Goal: Task Accomplishment & Management: Complete application form

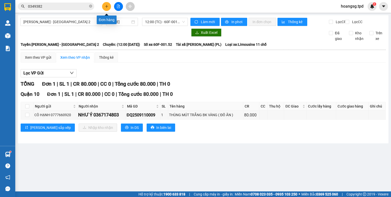
click at [104, 6] on button at bounding box center [106, 6] width 9 height 9
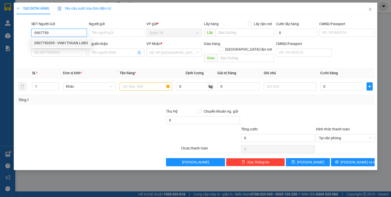
type input "0907750395"
type input "VINH THUAN LABO"
type input "385294834"
type input "0918671861"
type input "BS HÙNG"
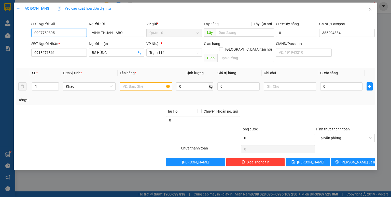
type input "0907750395"
click at [143, 82] on input "text" at bounding box center [146, 86] width 52 height 8
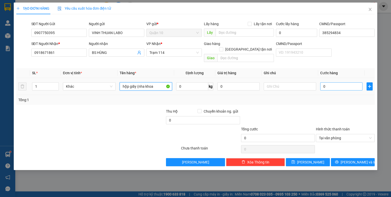
type input "hộp giấy (nha khoa"
drag, startPoint x: 328, startPoint y: 81, endPoint x: 325, endPoint y: 81, distance: 2.8
click at [328, 82] on input "0" at bounding box center [341, 86] width 42 height 8
type input "4"
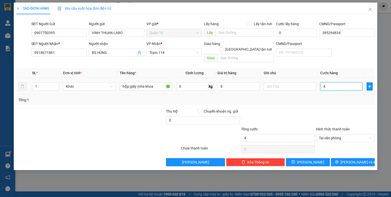
type input "40"
type input "40.000"
click at [239, 82] on input "0" at bounding box center [238, 86] width 42 height 8
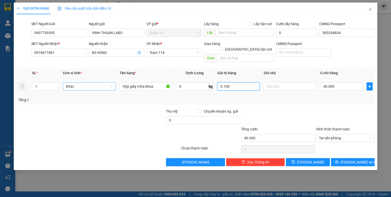
drag, startPoint x: 236, startPoint y: 82, endPoint x: 114, endPoint y: 82, distance: 121.6
click at [158, 85] on tr "1 Khác hộp giấy (nha khoa 0 kg 0.100 40.000" at bounding box center [195, 86] width 358 height 17
type input "500.000"
click at [263, 100] on div "Transit Pickup Surcharge Ids Transit Deliver Surcharge Ids Transit Deliver Surc…" at bounding box center [195, 92] width 358 height 148
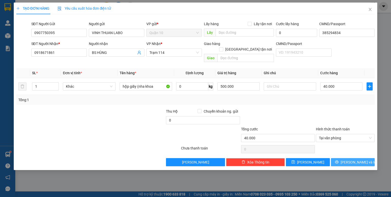
click at [338, 160] on icon "printer" at bounding box center [337, 162] width 4 height 4
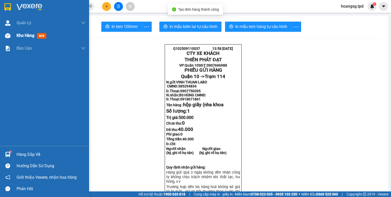
click at [11, 41] on div "Kho hàng mới" at bounding box center [44, 35] width 89 height 13
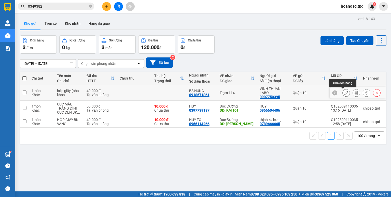
click at [342, 90] on button at bounding box center [345, 93] width 7 height 9
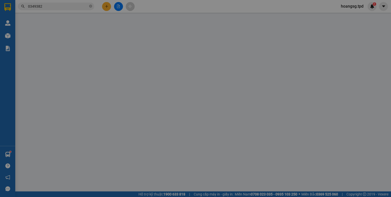
type input "0907750395"
type input "VINH THUAN LABO"
type input "385294834"
type input "0918671861"
type input "BS HÙNG"
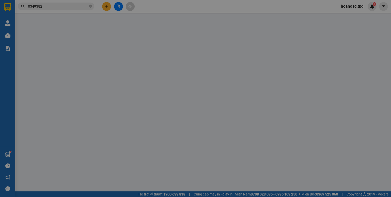
type input "40.000"
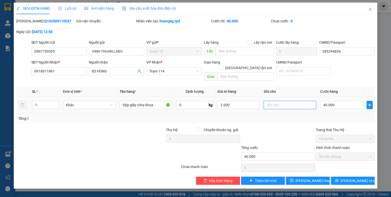
type input "2.000.000"
click at [309, 102] on input "text" at bounding box center [289, 105] width 52 height 8
click at [349, 178] on span "[PERSON_NAME] và In" at bounding box center [358, 181] width 36 height 6
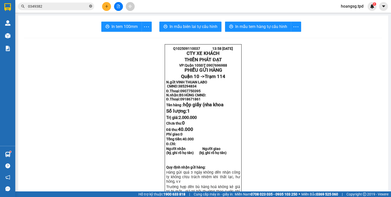
click at [91, 8] on span at bounding box center [90, 6] width 3 height 5
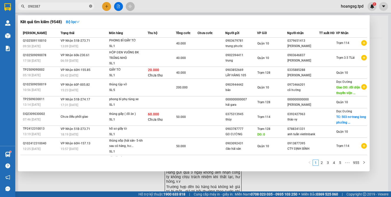
type input "0903872"
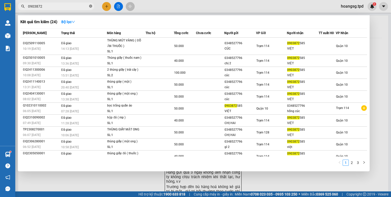
click at [91, 5] on icon "close-circle" at bounding box center [90, 6] width 3 height 3
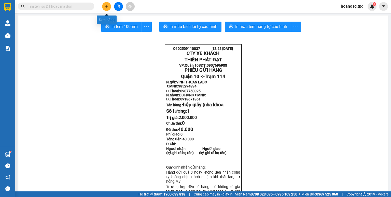
click at [108, 6] on icon "plus" at bounding box center [107, 7] width 4 height 4
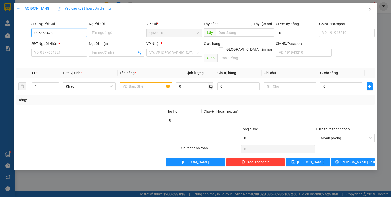
type input "0963584289"
click at [112, 33] on input "Người gửi" at bounding box center [116, 33] width 55 height 8
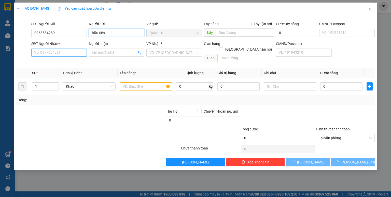
type input "hữu tiến"
click at [42, 54] on input "SĐT Người Nhận *" at bounding box center [58, 53] width 55 height 8
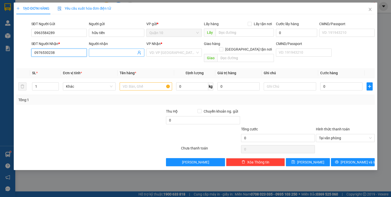
type input "0976530238"
click at [114, 52] on input "Người nhận" at bounding box center [114, 53] width 44 height 6
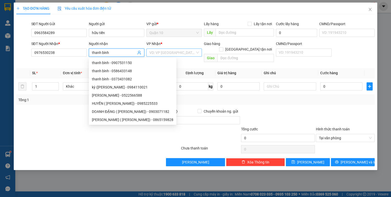
type input "thanh bình"
click at [190, 54] on input "search" at bounding box center [172, 53] width 46 height 8
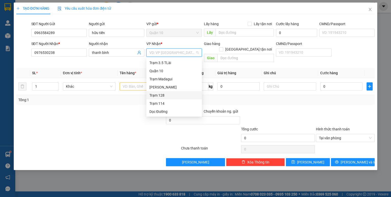
click at [157, 97] on div "Trạm 128" at bounding box center [173, 96] width 49 height 6
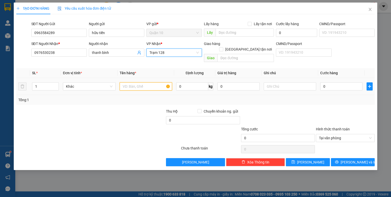
click at [133, 82] on input "text" at bounding box center [146, 86] width 52 height 8
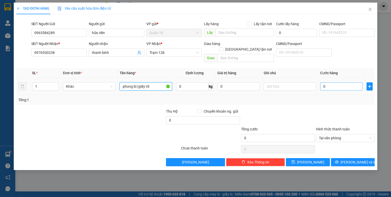
type input "phong bì (giấy tờ"
click at [324, 82] on input "0" at bounding box center [341, 86] width 42 height 8
type input "4"
type input "40"
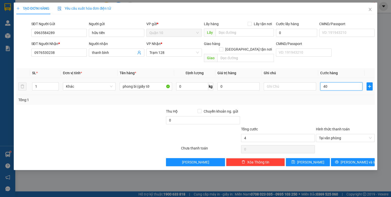
type input "40"
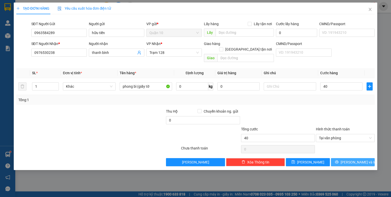
type input "40.000"
click at [352, 160] on button "[PERSON_NAME] và In" at bounding box center [353, 162] width 44 height 8
